Goal: Transaction & Acquisition: Purchase product/service

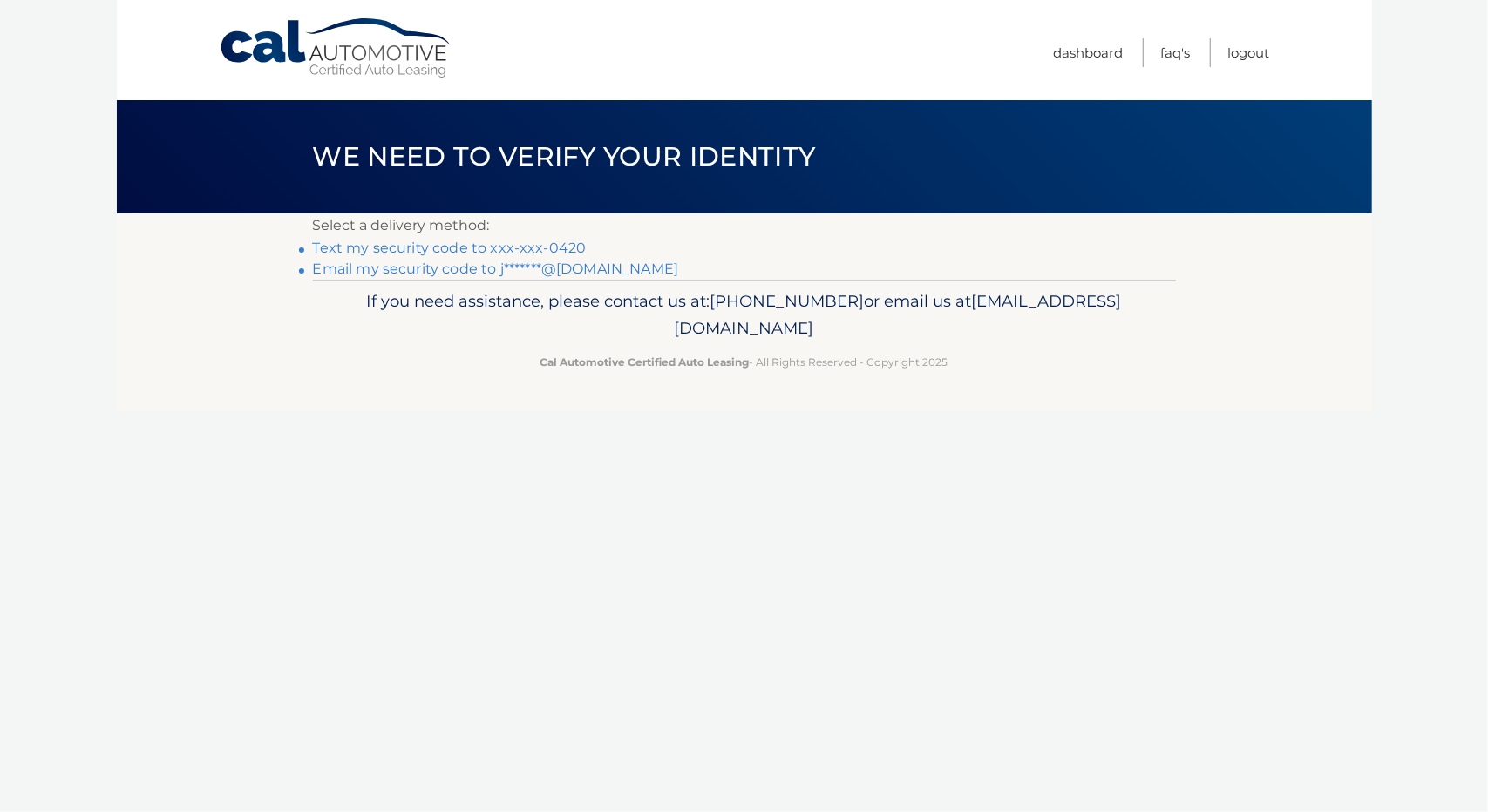
click at [434, 246] on link "Text my security code to xxx-xxx-0420" at bounding box center [450, 248] width 274 height 17
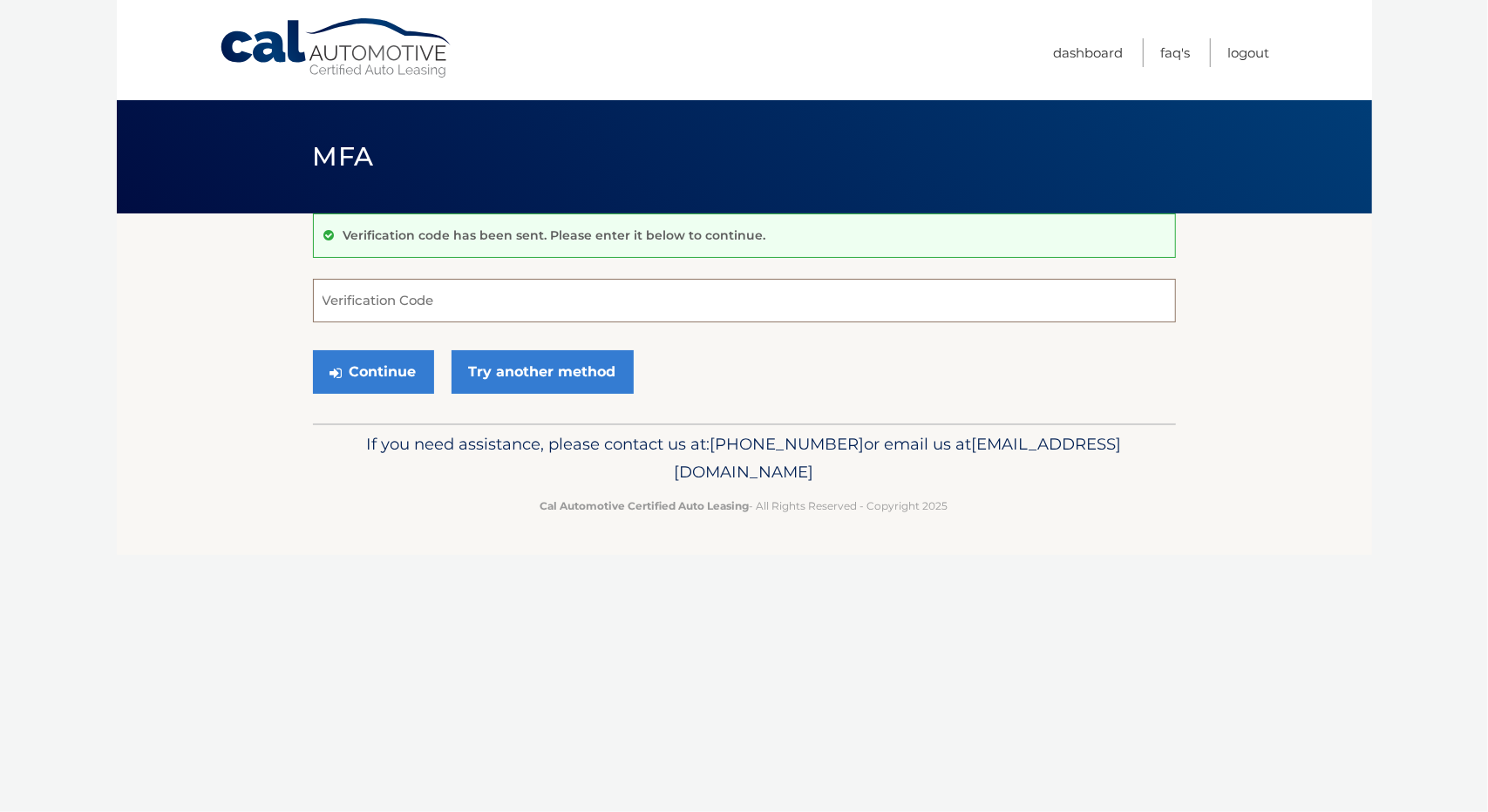
click at [404, 290] on input "Verification Code" at bounding box center [744, 300] width 863 height 44
type input "110623"
click at [375, 355] on button "Continue" at bounding box center [373, 371] width 121 height 44
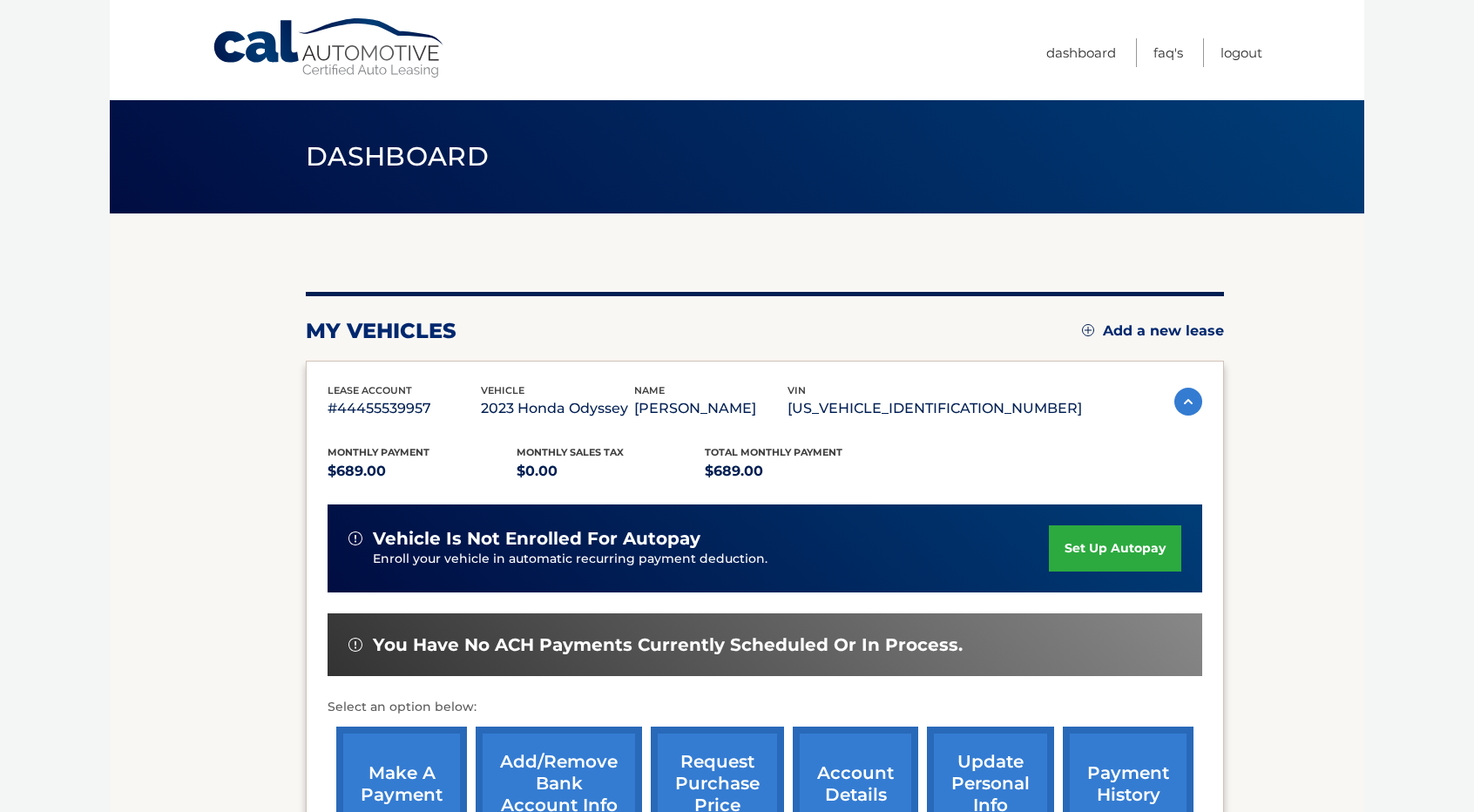
click at [399, 768] on link "make a payment" at bounding box center [401, 783] width 131 height 114
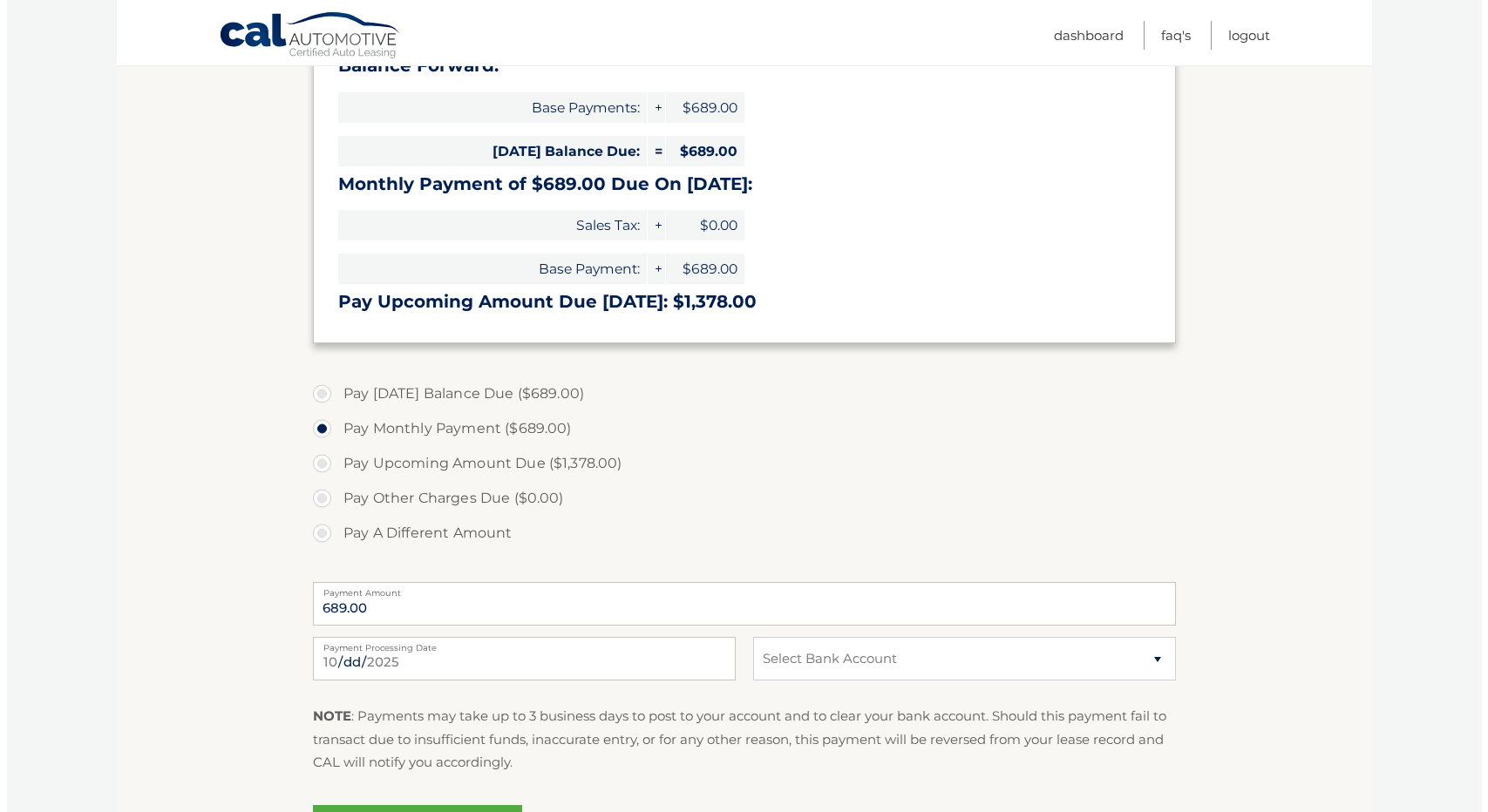
scroll to position [378, 0]
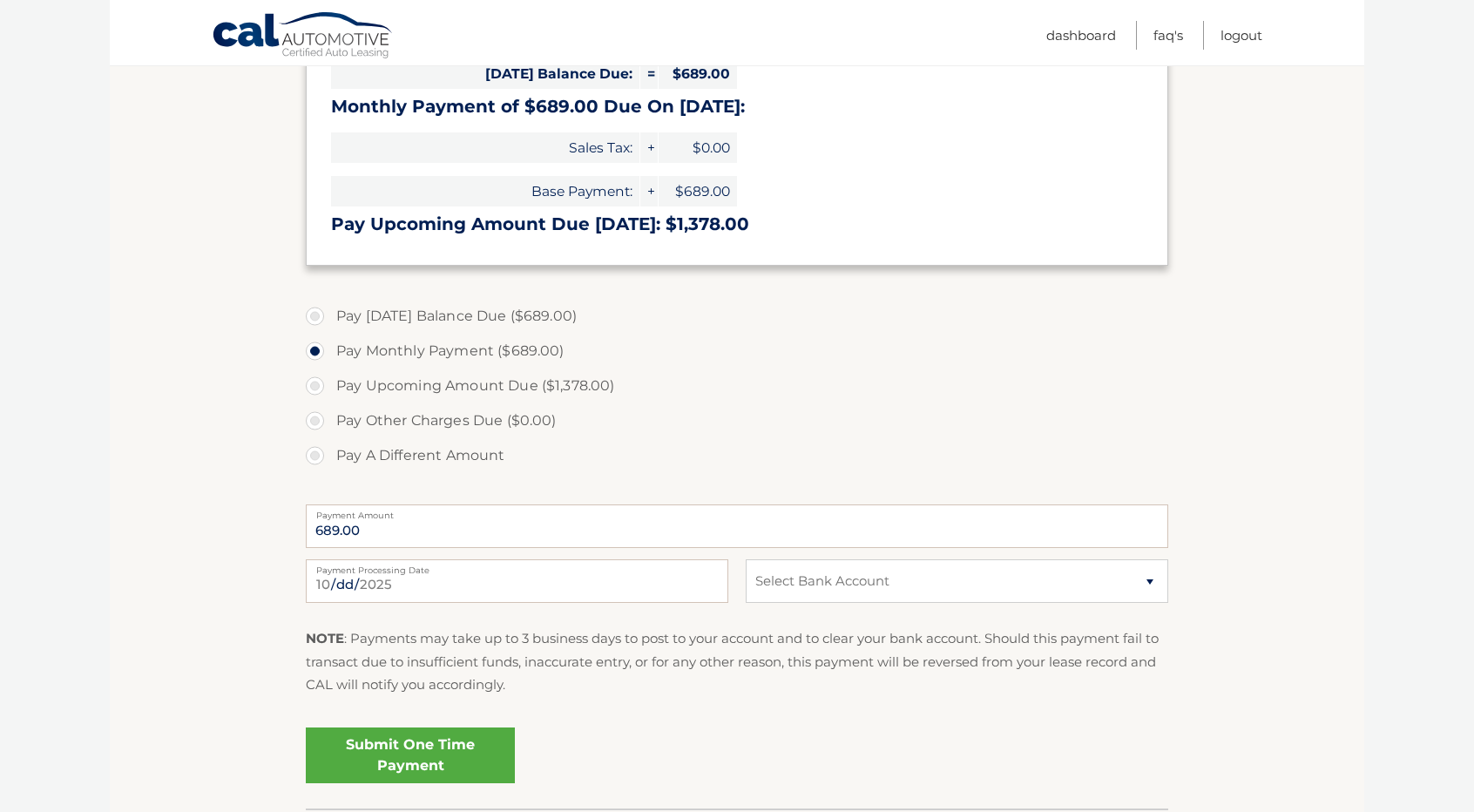
click at [392, 744] on link "Submit One Time Payment" at bounding box center [410, 756] width 209 height 56
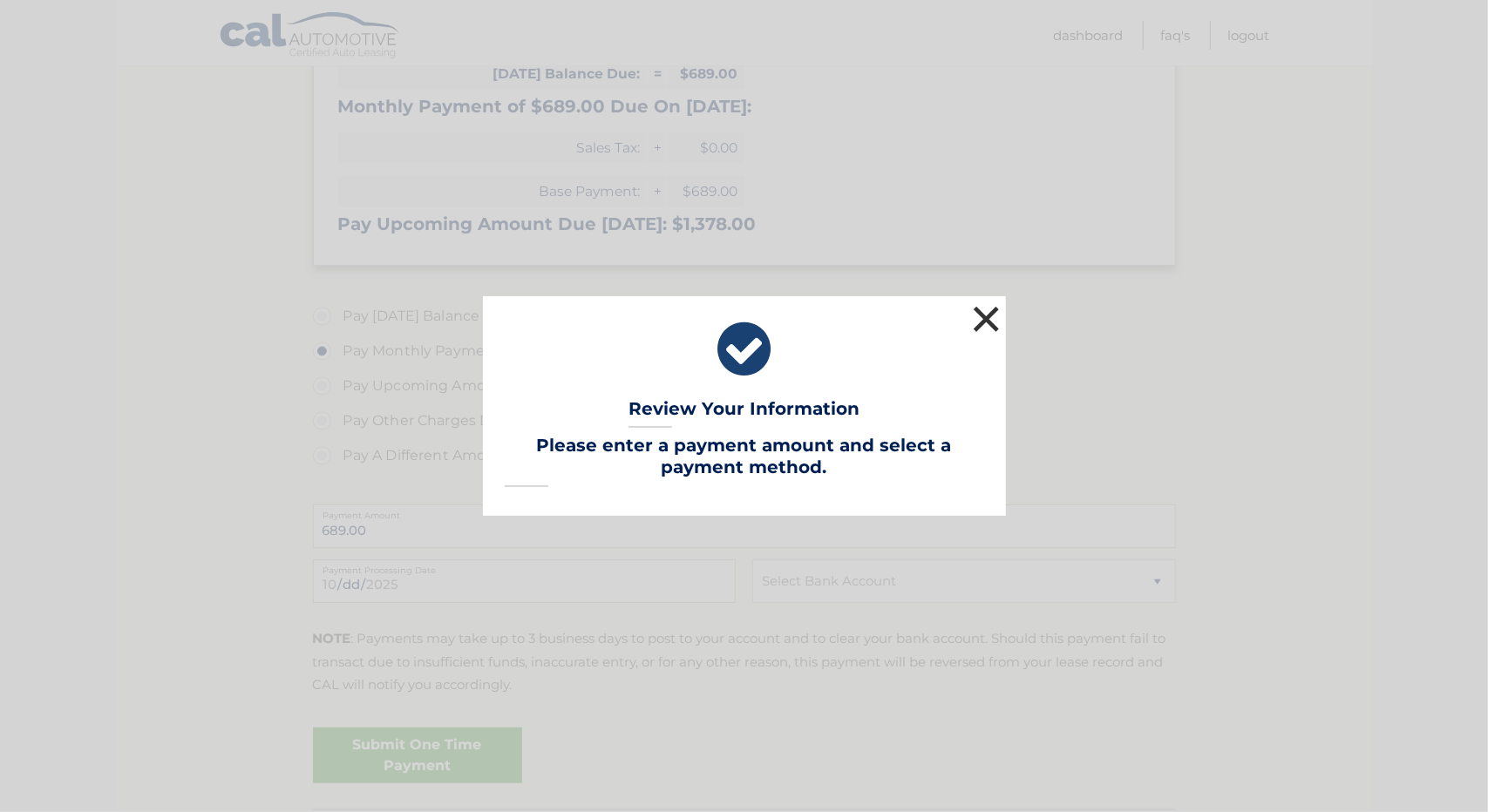
click at [975, 316] on button "×" at bounding box center [987, 319] width 35 height 35
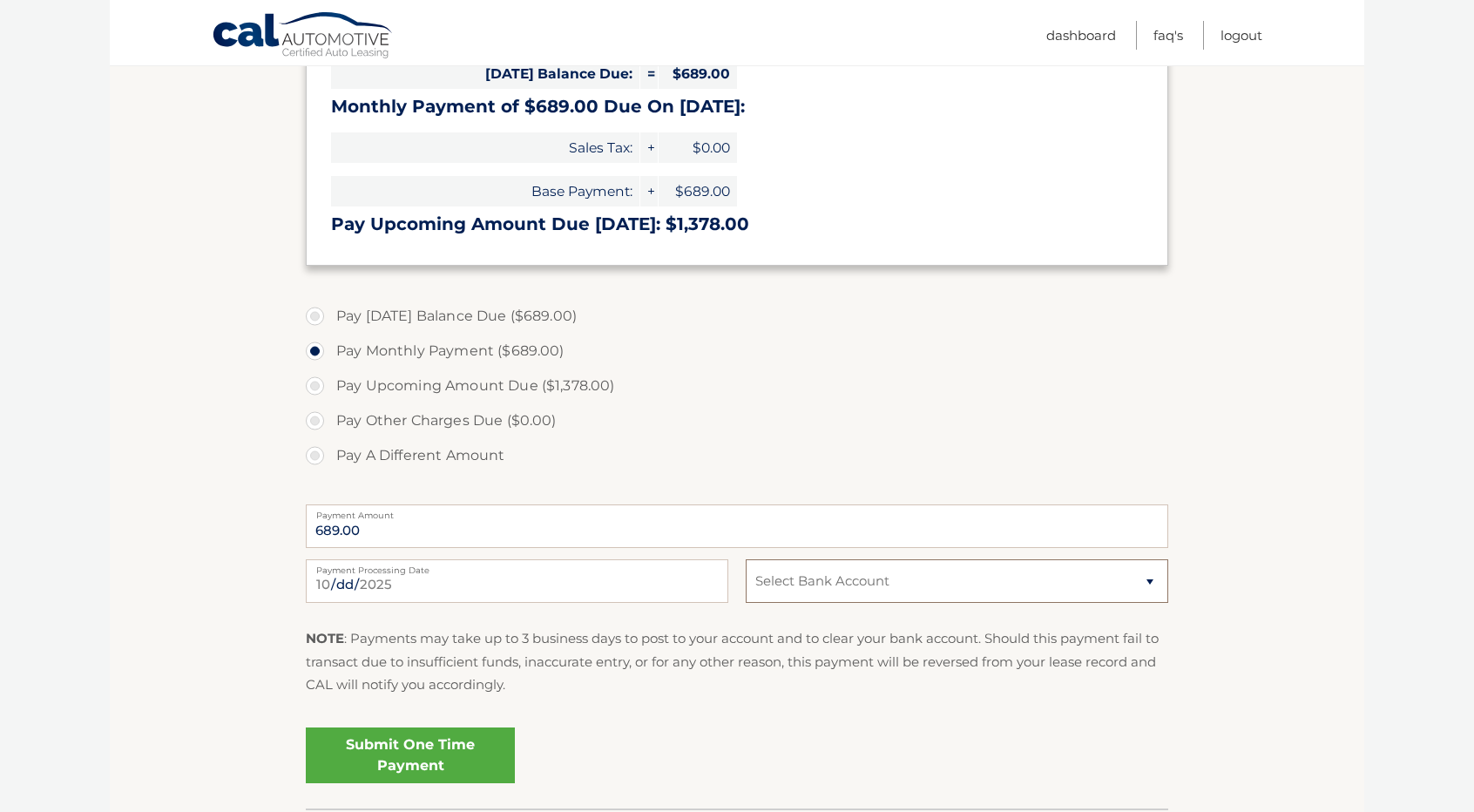
click at [788, 579] on select "Select Bank Account Checking CITIZENS BANK, NATIONAL ASSOCIATION *****4825 Chec…" at bounding box center [957, 581] width 422 height 44
select select "ZWQxZWZkNzItY2YyOC00NTQ2LTgzMzQtNTlkOWJkODlkZjdj"
click at [746, 559] on select "Select Bank Account Checking CITIZENS BANK, NATIONAL ASSOCIATION *****4825 Chec…" at bounding box center [957, 581] width 422 height 44
click at [409, 755] on link "Submit One Time Payment" at bounding box center [410, 756] width 209 height 56
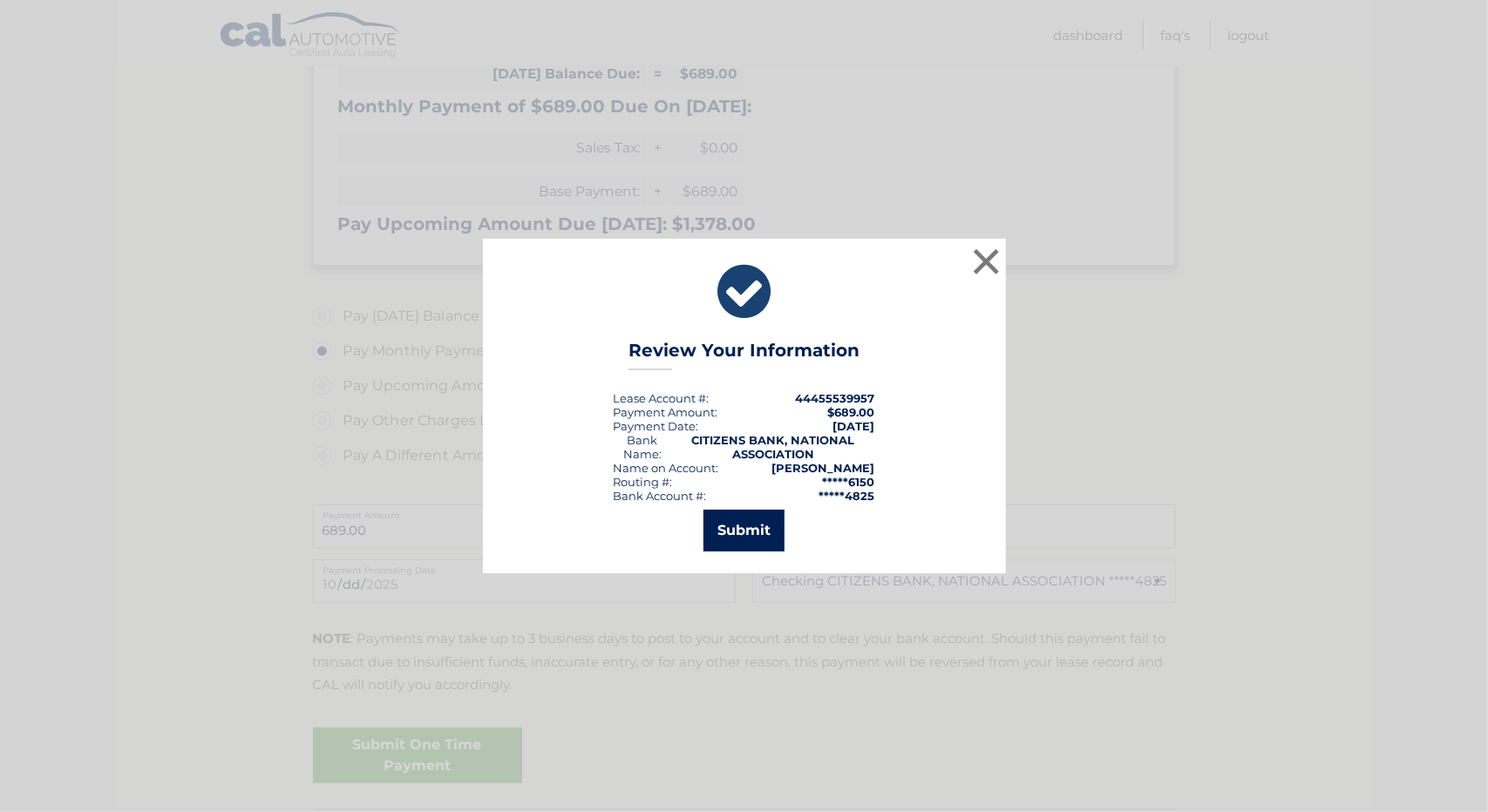
click at [733, 531] on button "Submit" at bounding box center [744, 531] width 81 height 42
